Goal: Task Accomplishment & Management: Use online tool/utility

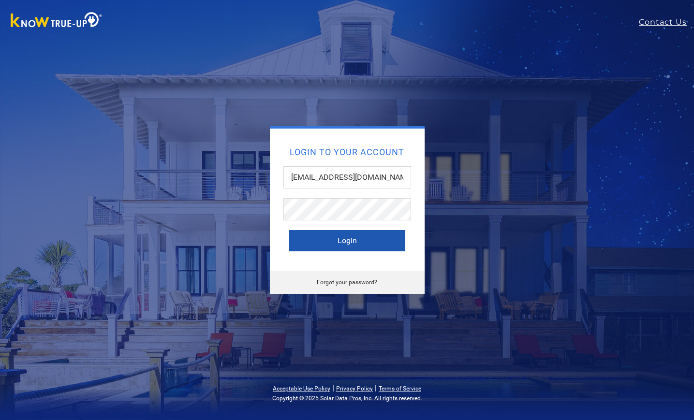
click at [341, 239] on button "Login" at bounding box center [347, 240] width 116 height 21
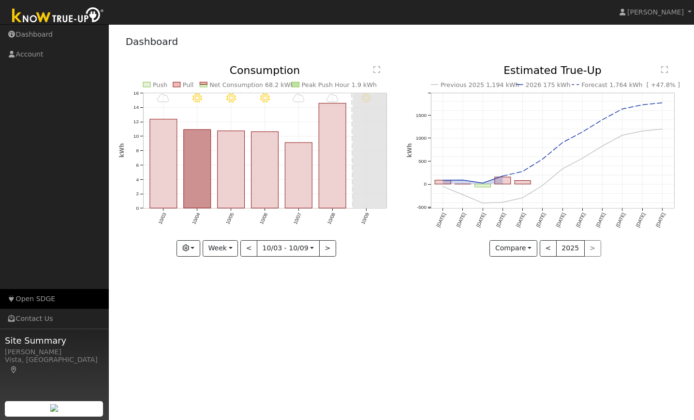
click at [50, 297] on link "Open SDGE" at bounding box center [54, 299] width 109 height 20
click at [550, 248] on button "<" at bounding box center [548, 248] width 17 height 16
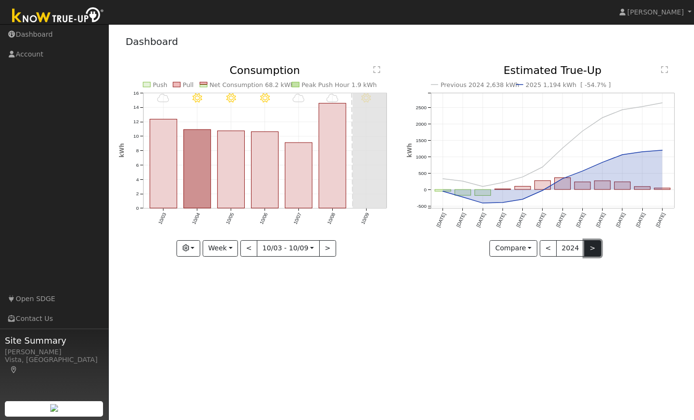
click at [590, 246] on button ">" at bounding box center [592, 248] width 17 height 16
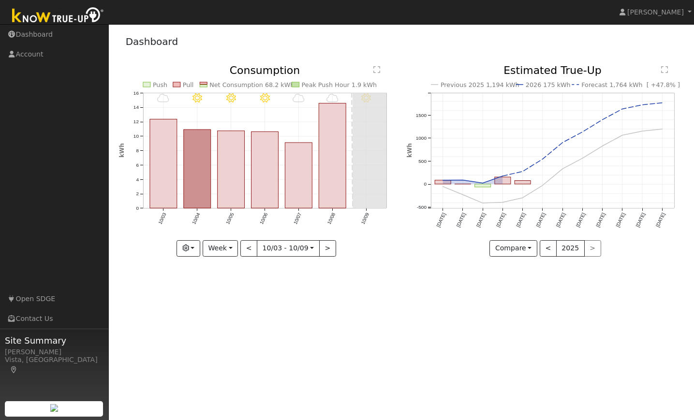
click at [211, 84] on text "Net Consumption 68.2 kWh" at bounding box center [251, 84] width 85 height 7
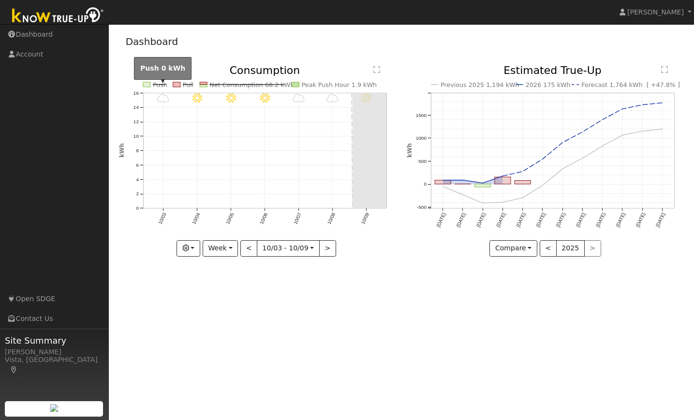
click at [161, 85] on line at bounding box center [159, 85] width 13 height 0
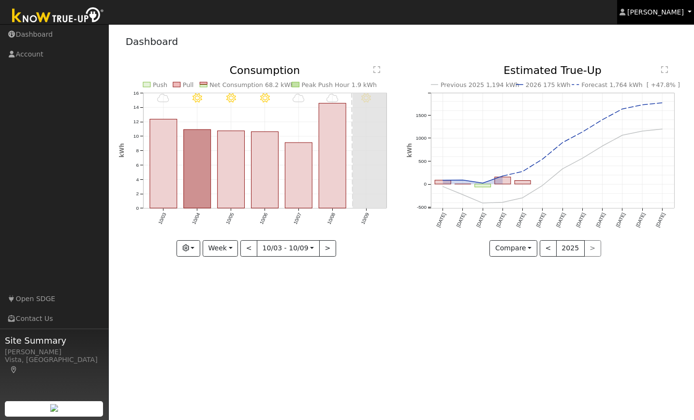
click at [669, 9] on span "[PERSON_NAME]" at bounding box center [655, 12] width 57 height 8
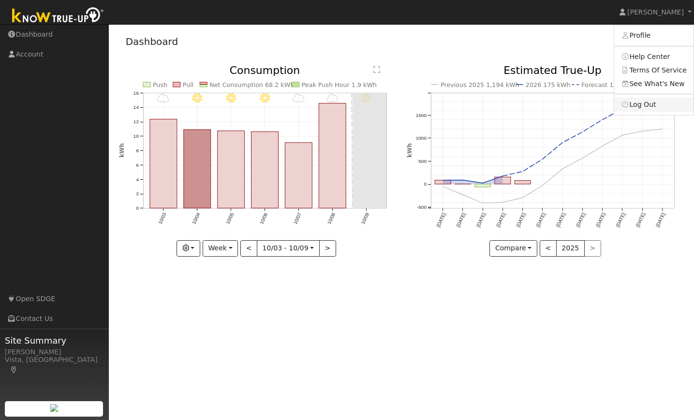
drag, startPoint x: 651, startPoint y: 101, endPoint x: 639, endPoint y: 85, distance: 20.0
click at [650, 101] on link "Log Out" at bounding box center [653, 105] width 79 height 14
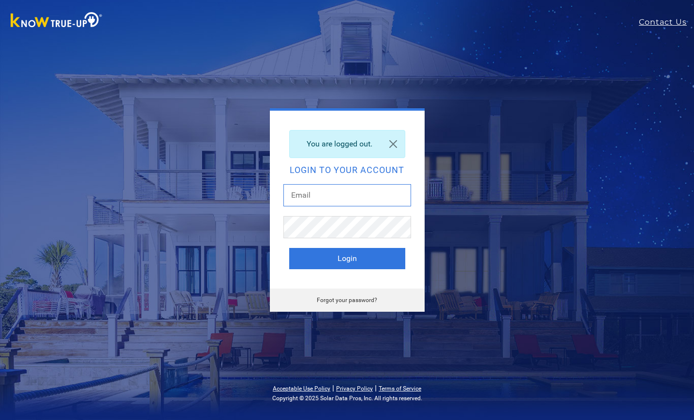
type input "cathrin229@gmail.com"
